Goal: Information Seeking & Learning: Find specific page/section

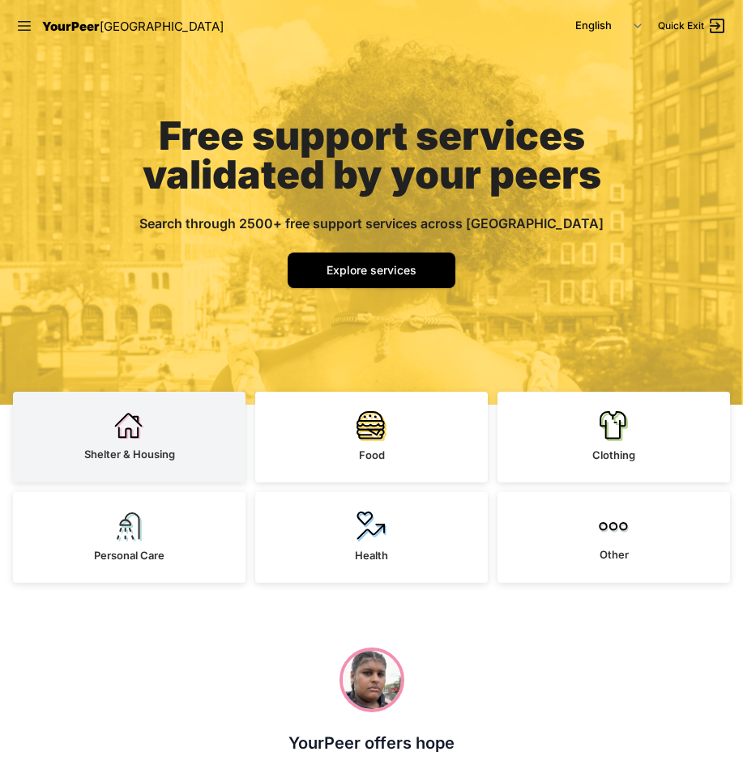
click at [85, 481] on link "Shelter & Housing" at bounding box center [129, 437] width 232 height 91
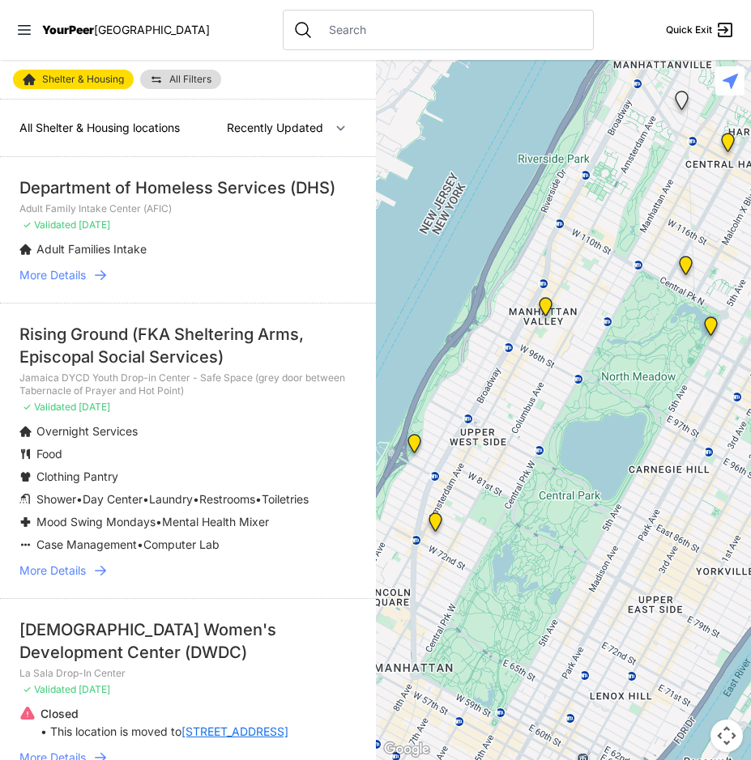
click at [107, 652] on div "[DEMOGRAPHIC_DATA] Women's Development Center (DWDC)" at bounding box center [187, 641] width 337 height 45
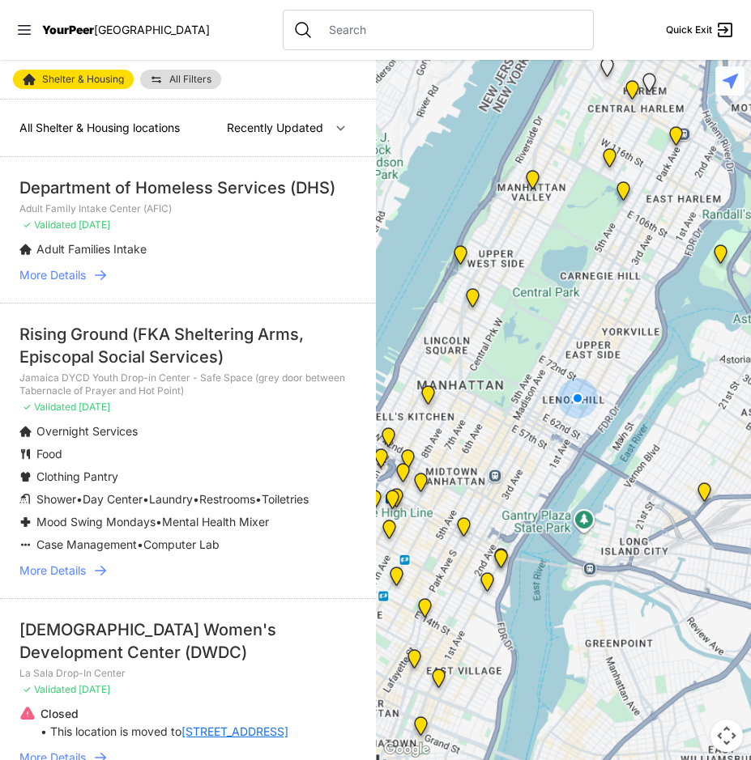
select select "nearby"
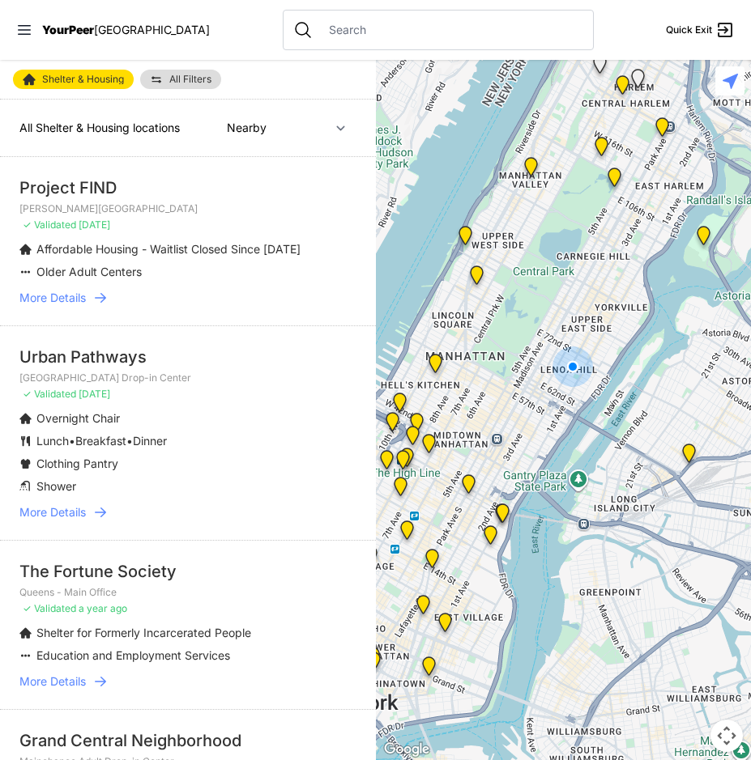
click at [96, 512] on icon at bounding box center [100, 512] width 16 height 16
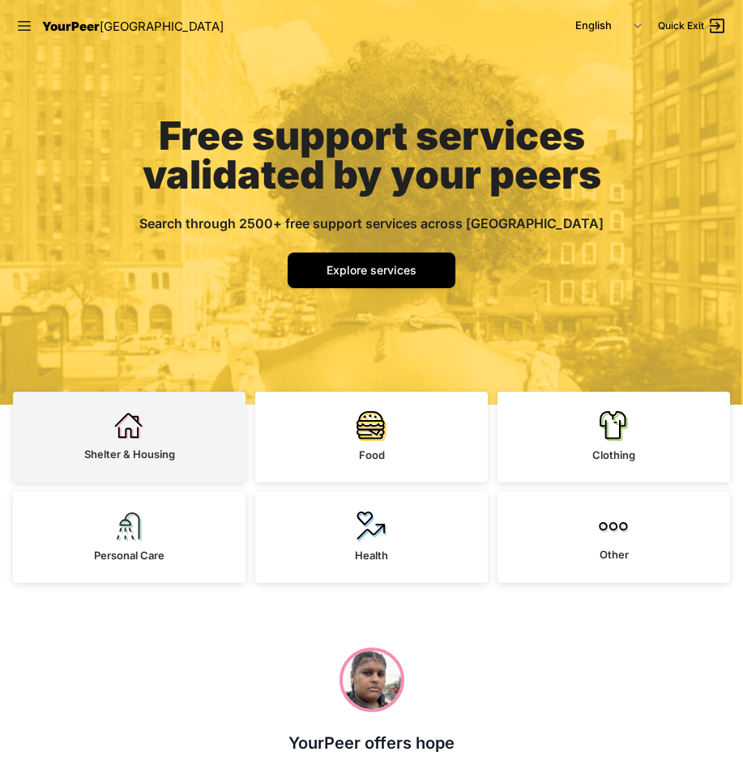
click at [117, 445] on link "Shelter & Housing" at bounding box center [129, 437] width 232 height 91
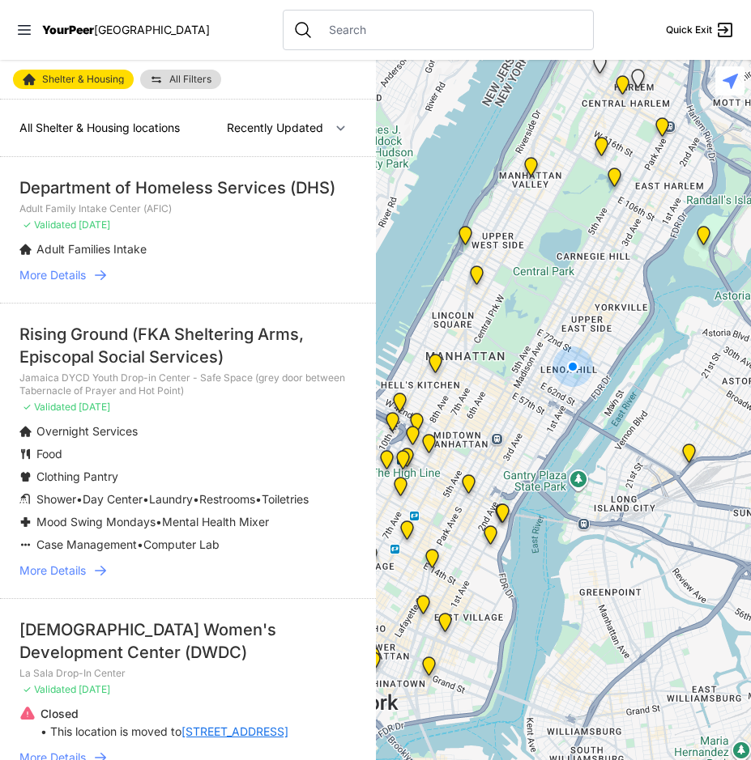
select select "nearby"
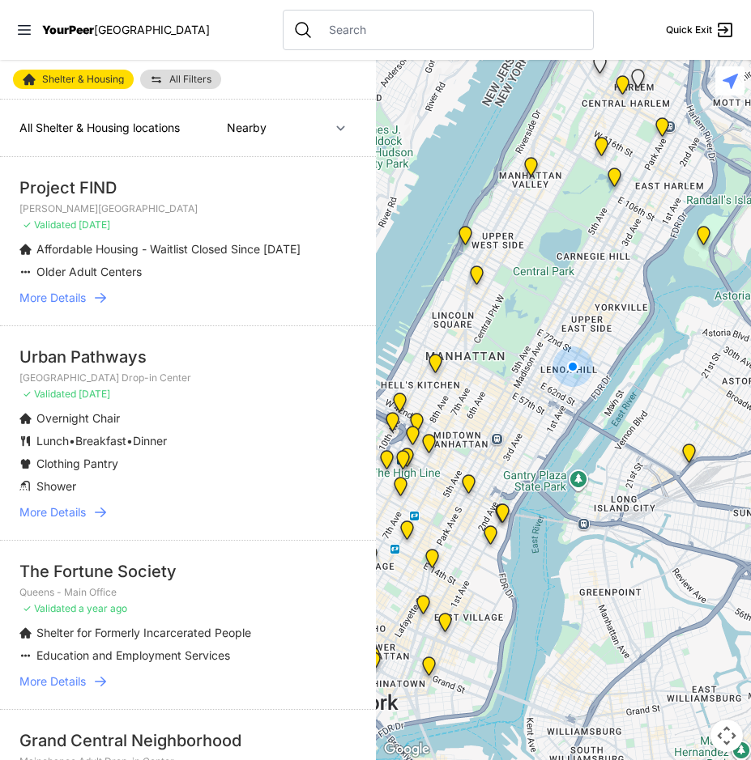
click at [105, 300] on icon at bounding box center [100, 298] width 11 height 10
